Goal: Navigation & Orientation: Find specific page/section

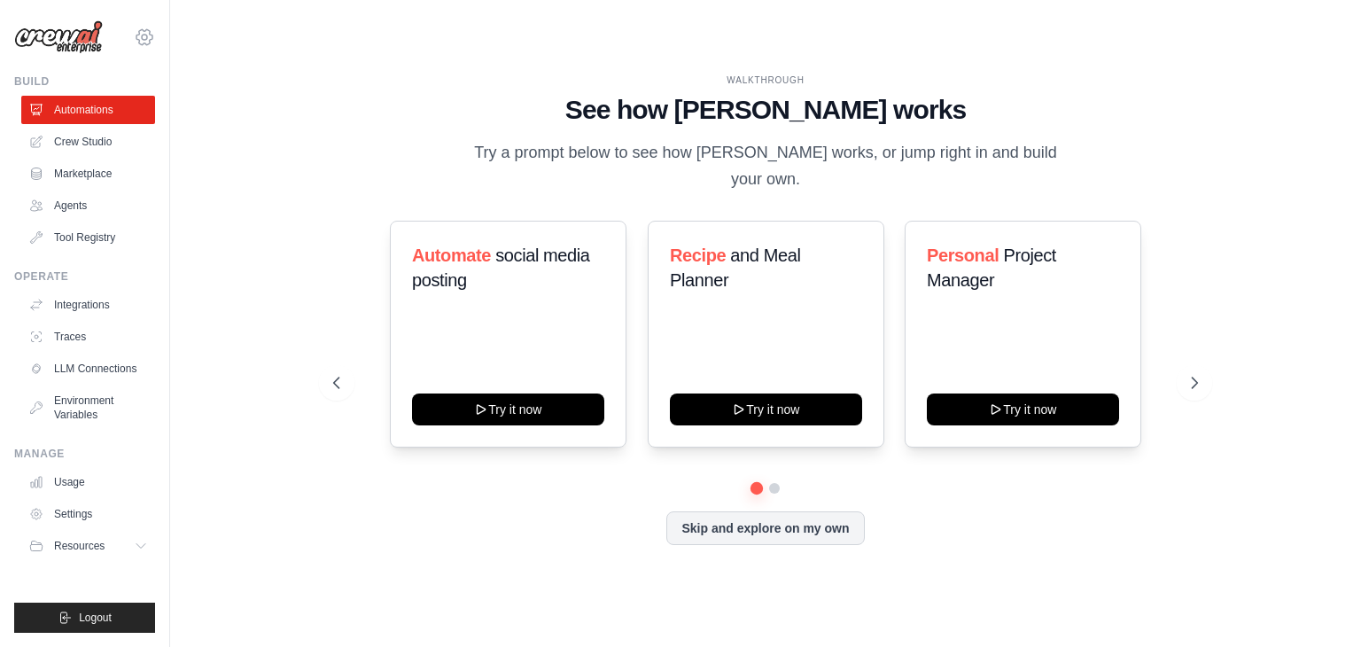
click at [140, 31] on icon at bounding box center [144, 36] width 16 height 15
click at [266, 307] on div "WALKTHROUGH See how [PERSON_NAME] works Try a prompt below to see how [PERSON_N…" at bounding box center [765, 323] width 1134 height 611
click at [73, 204] on link "Agents" at bounding box center [90, 205] width 134 height 28
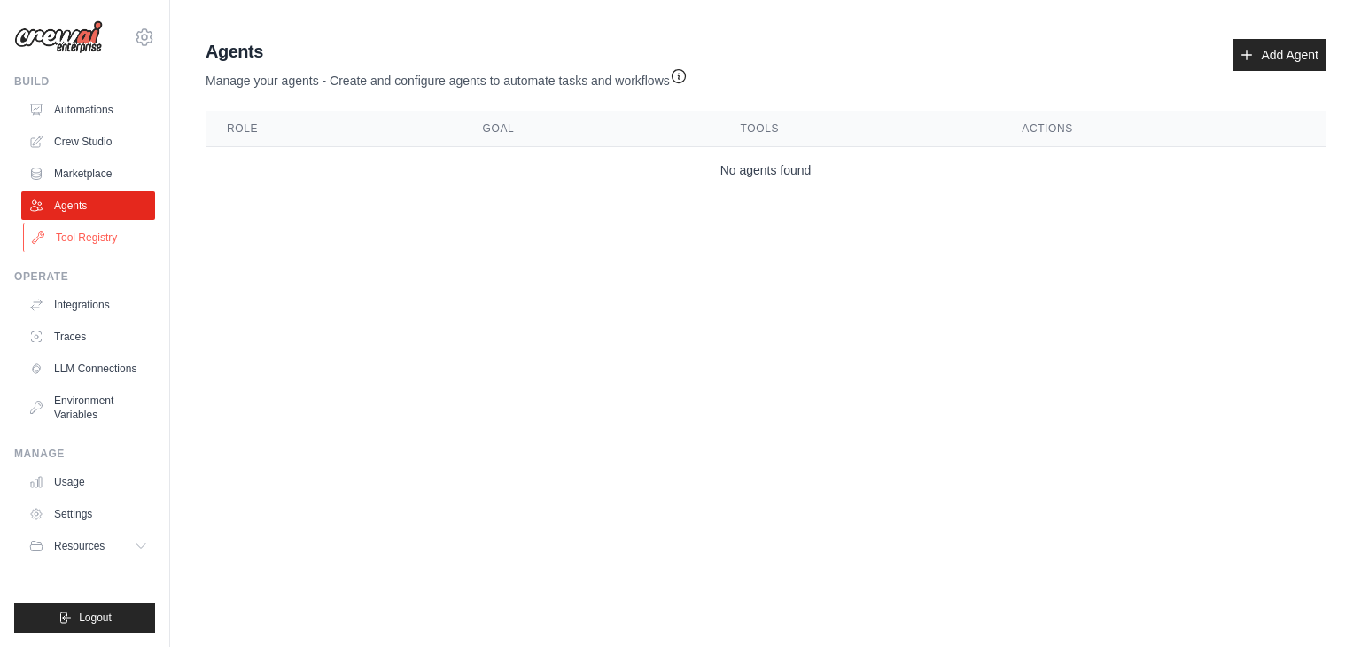
click at [68, 242] on link "Tool Registry" at bounding box center [90, 237] width 134 height 28
